Goal: Check status

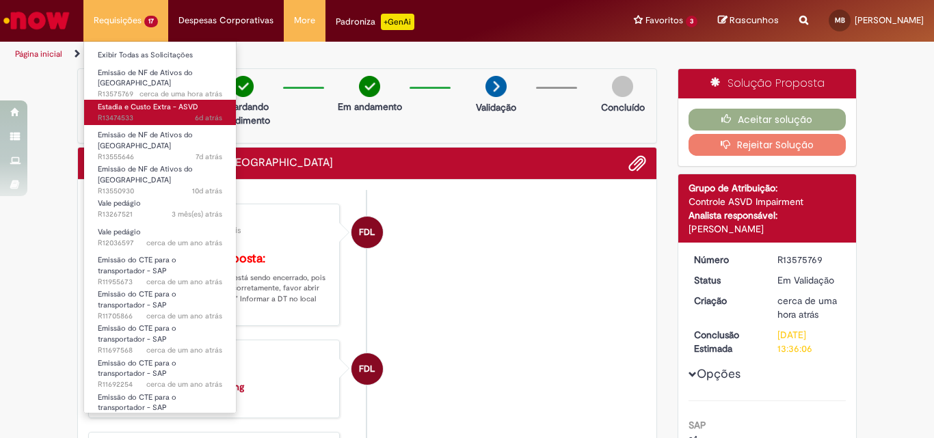
click at [154, 102] on span "Estadia e Custo Extra - ASVD" at bounding box center [148, 107] width 100 height 10
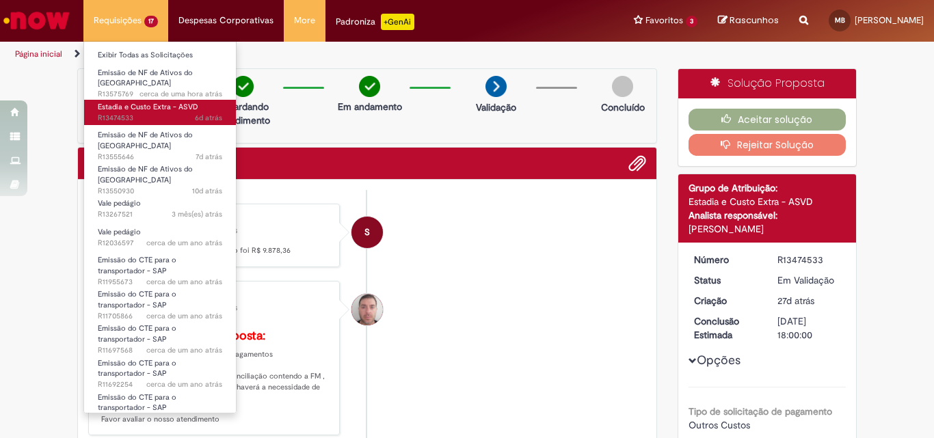
click at [156, 100] on link "Estadia e Custo Extra - ASVD 6d atrás 6 dias atrás R13474533" at bounding box center [160, 112] width 152 height 25
